Goal: Information Seeking & Learning: Check status

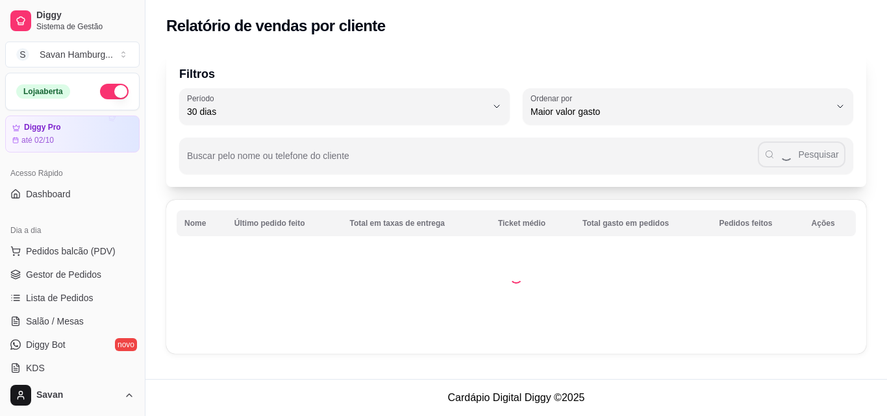
select select "30"
select select "HIGHEST_TOTAL_SPENT_WITH_ORDERS"
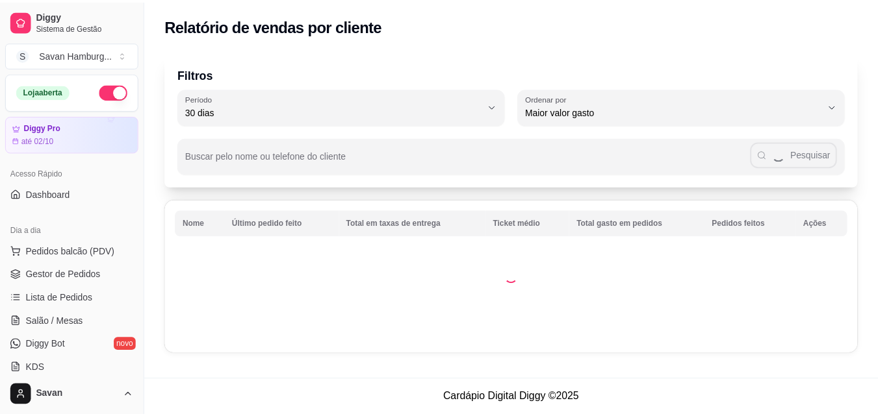
scroll to position [260, 0]
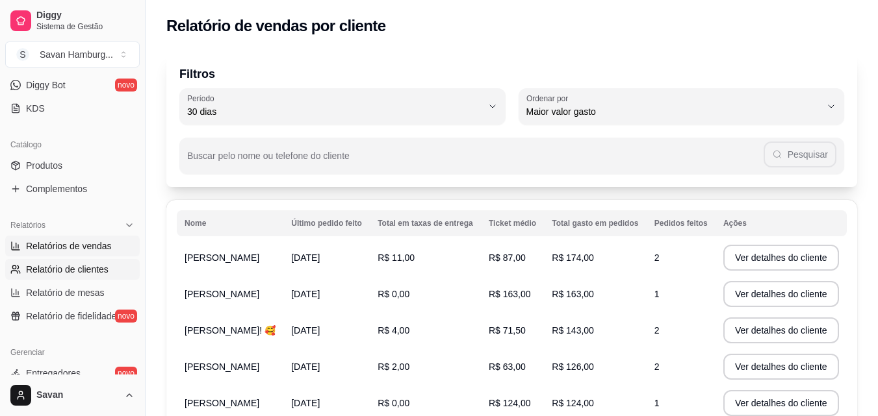
click at [84, 244] on span "Relatórios de vendas" at bounding box center [69, 246] width 86 height 13
select select "ALL"
select select "0"
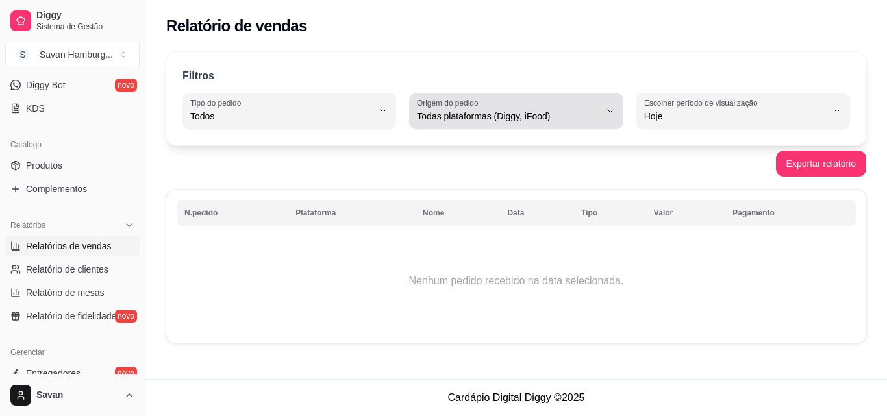
click at [476, 121] on span "Todas plataformas (Diggy, iFood)" at bounding box center [508, 116] width 183 height 13
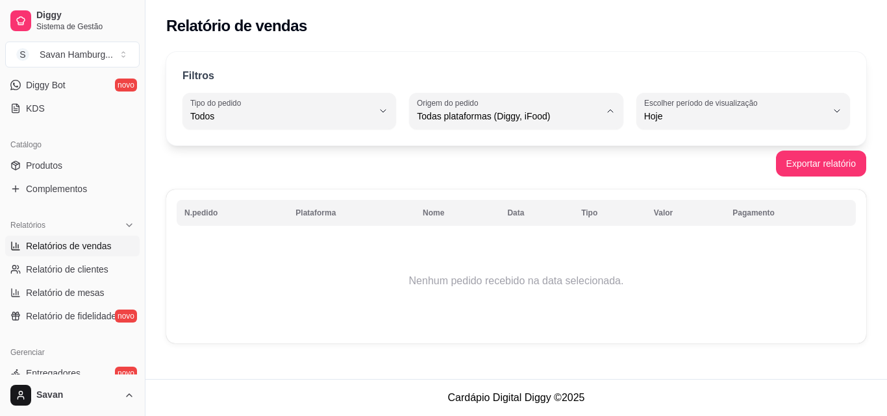
click at [457, 175] on span "Diggy" at bounding box center [510, 168] width 173 height 12
type input "DIGGY"
select select "DIGGY"
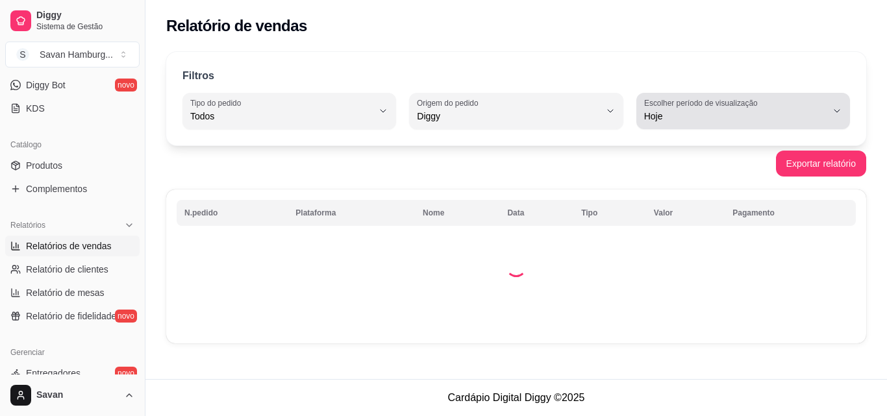
click at [678, 114] on span "Hoje" at bounding box center [735, 116] width 183 height 13
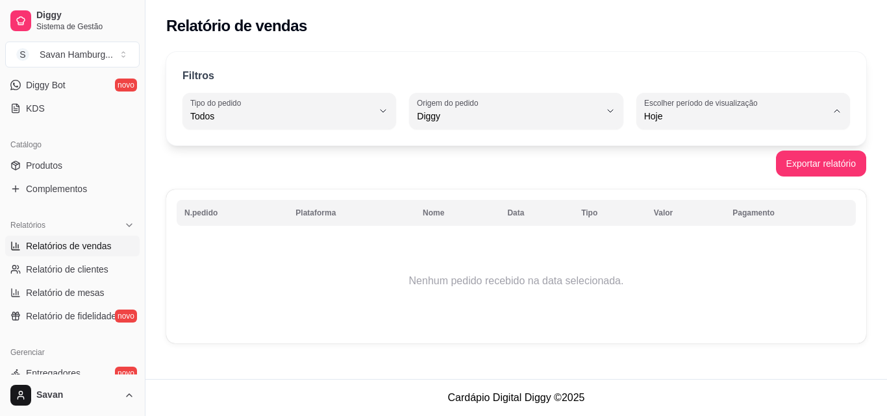
click at [680, 175] on span "Ontem" at bounding box center [737, 168] width 173 height 12
type input "1"
select select "1"
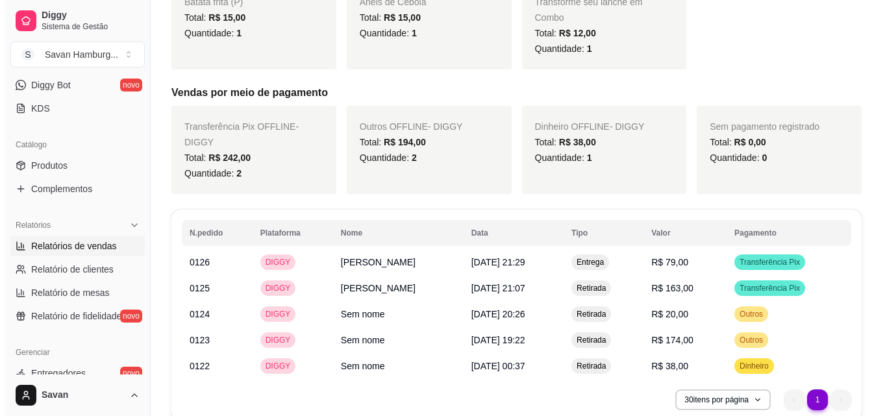
scroll to position [507, 0]
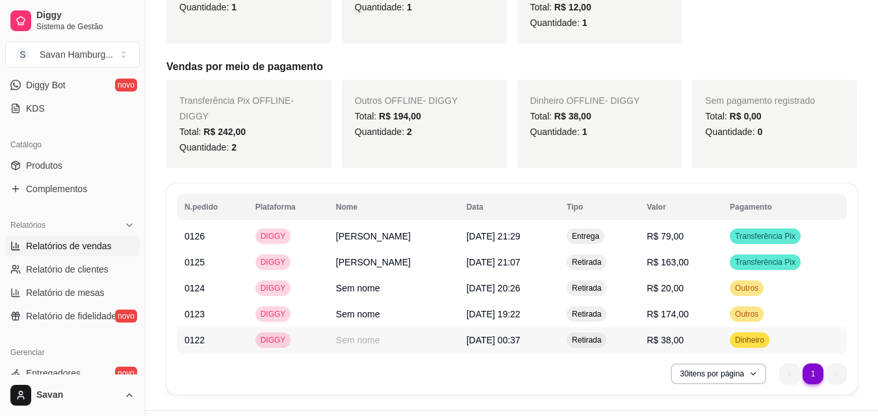
click at [365, 327] on td "Sem nome" at bounding box center [393, 340] width 131 height 26
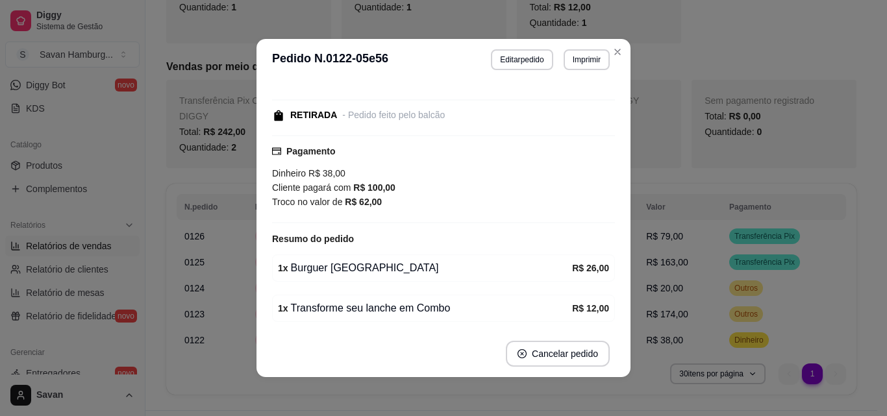
scroll to position [0, 0]
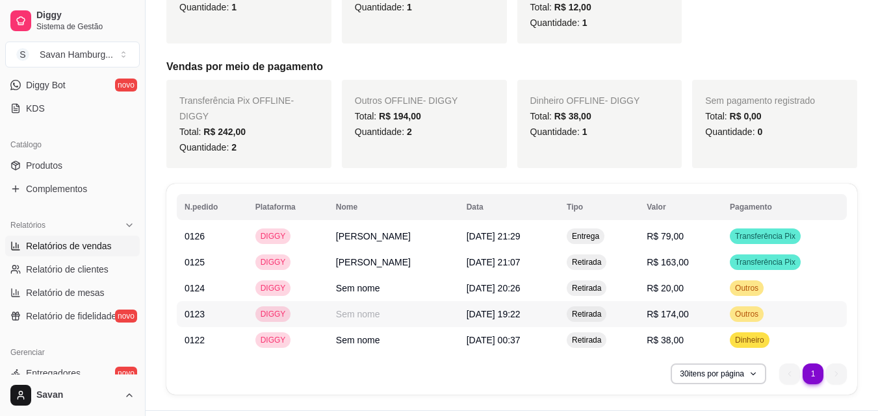
click at [515, 309] on span "[DATE] 19:22" at bounding box center [493, 314] width 54 height 10
click at [358, 275] on td "Sem nome" at bounding box center [393, 288] width 131 height 26
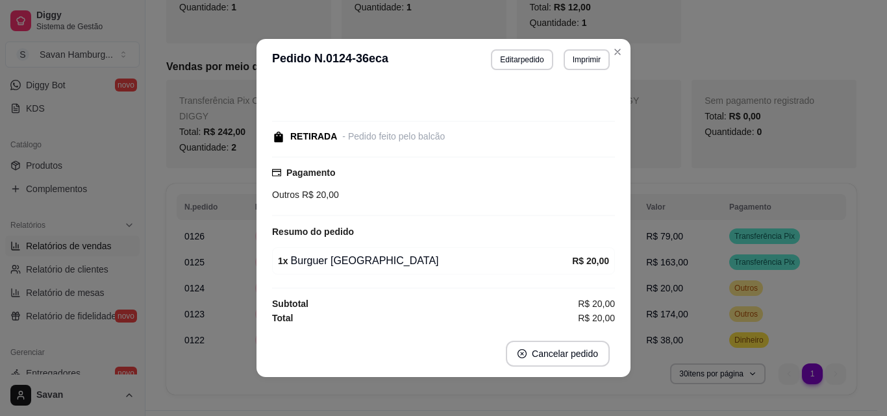
scroll to position [3, 0]
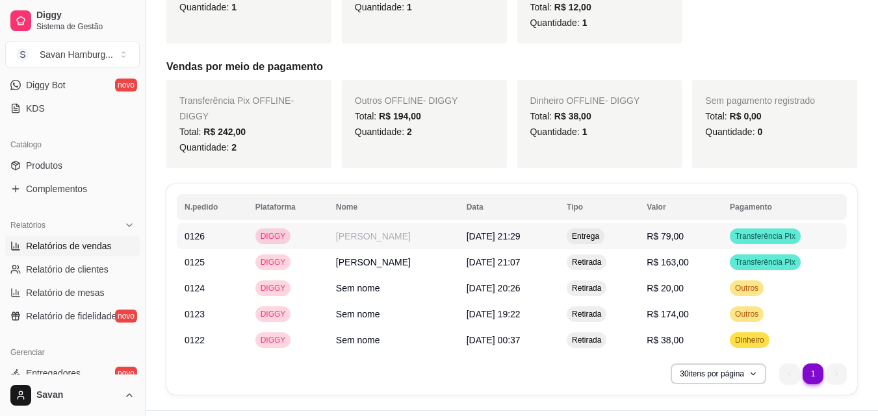
click at [683, 231] on span "R$ 79,00" at bounding box center [664, 236] width 37 height 10
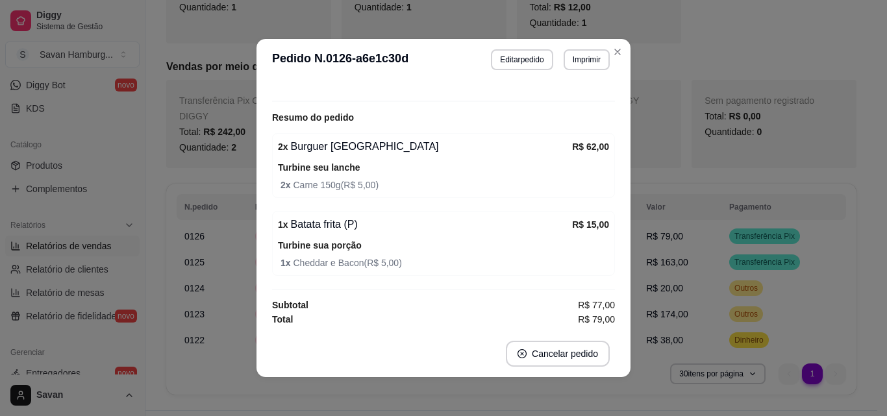
scroll to position [427, 0]
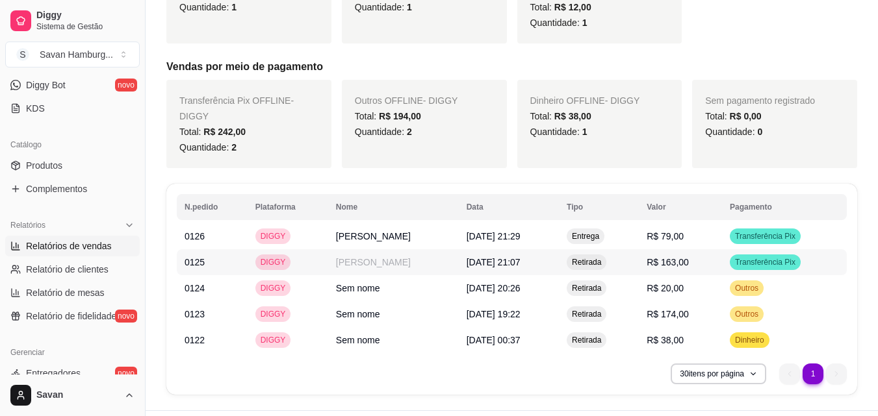
click at [680, 257] on span "R$ 163,00" at bounding box center [667, 262] width 42 height 10
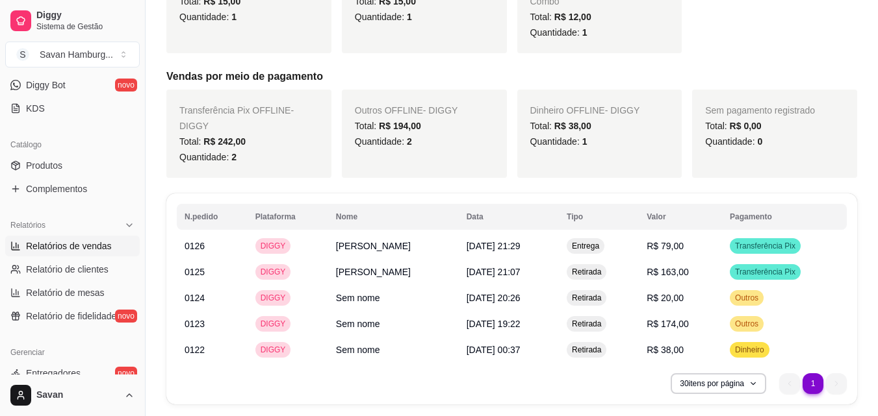
scroll to position [507, 0]
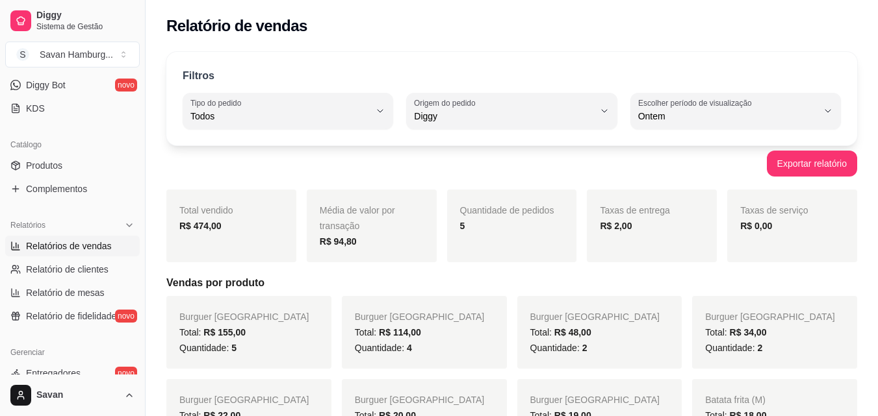
scroll to position [0, 0]
